Goal: Answer question/provide support: Share knowledge or assist other users

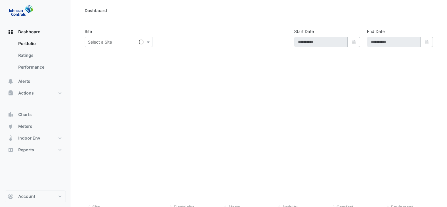
type input "**********"
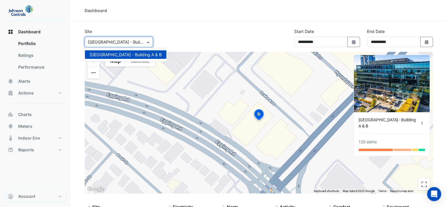
click at [149, 42] on span at bounding box center [148, 42] width 7 height 6
click at [40, 32] on span "Dashboard" at bounding box center [29, 32] width 22 height 6
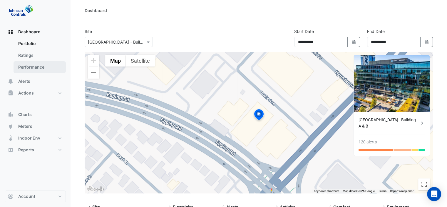
click at [41, 69] on link "Performance" at bounding box center [40, 67] width 52 height 12
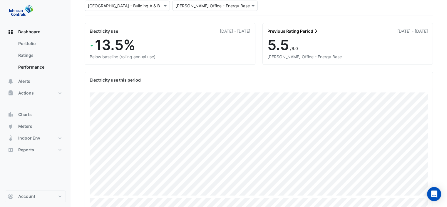
scroll to position [35, 0]
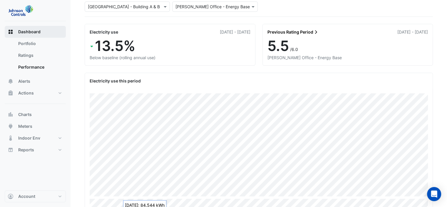
click at [40, 30] on span "Dashboard" at bounding box center [29, 32] width 22 height 6
click at [35, 78] on button "Alerts" at bounding box center [35, 81] width 61 height 12
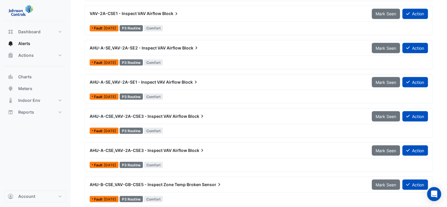
scroll to position [1084, 0]
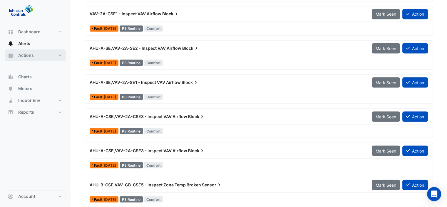
click at [32, 56] on span "Actions" at bounding box center [26, 55] width 16 height 6
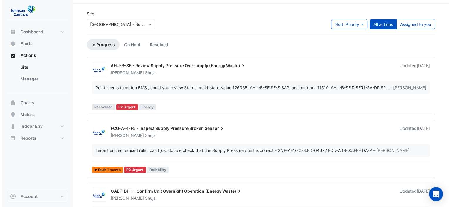
scroll to position [19, 0]
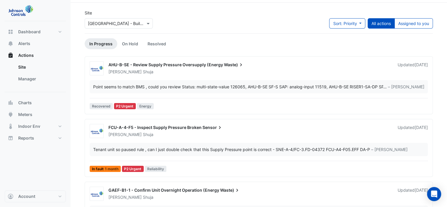
click at [374, 69] on div "[PERSON_NAME]" at bounding box center [249, 72] width 283 height 6
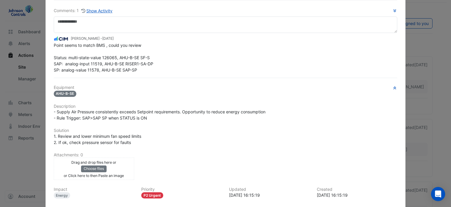
scroll to position [8, 0]
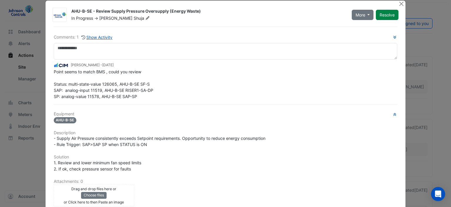
click at [88, 83] on span "Point seems to match BMS , could you review Status: multi-state-value 126065, A…" at bounding box center [104, 84] width 100 height 30
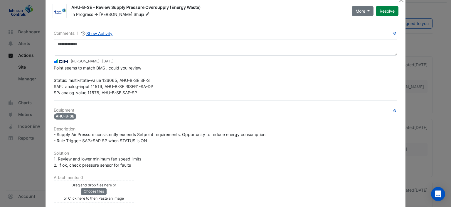
scroll to position [0, 0]
